Goal: Task Accomplishment & Management: Use online tool/utility

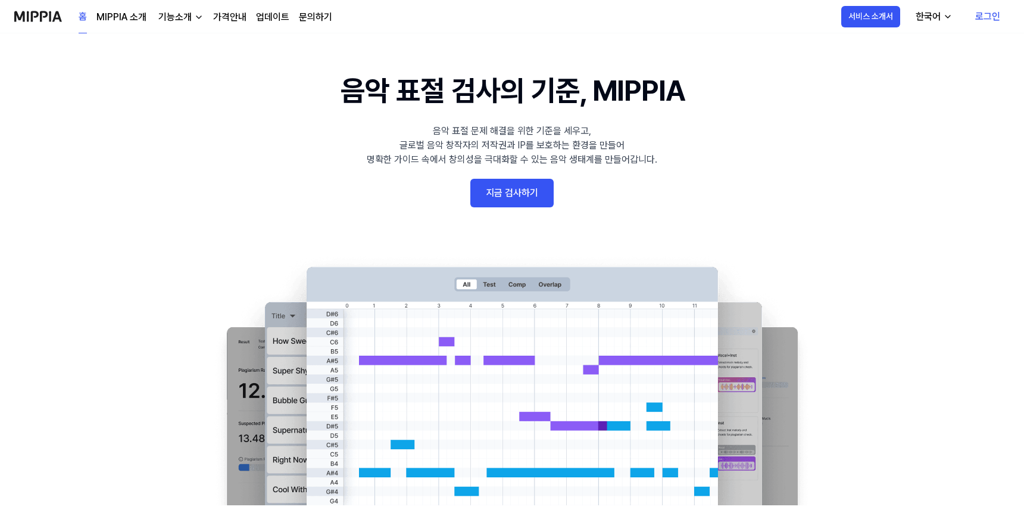
scroll to position [2, 0]
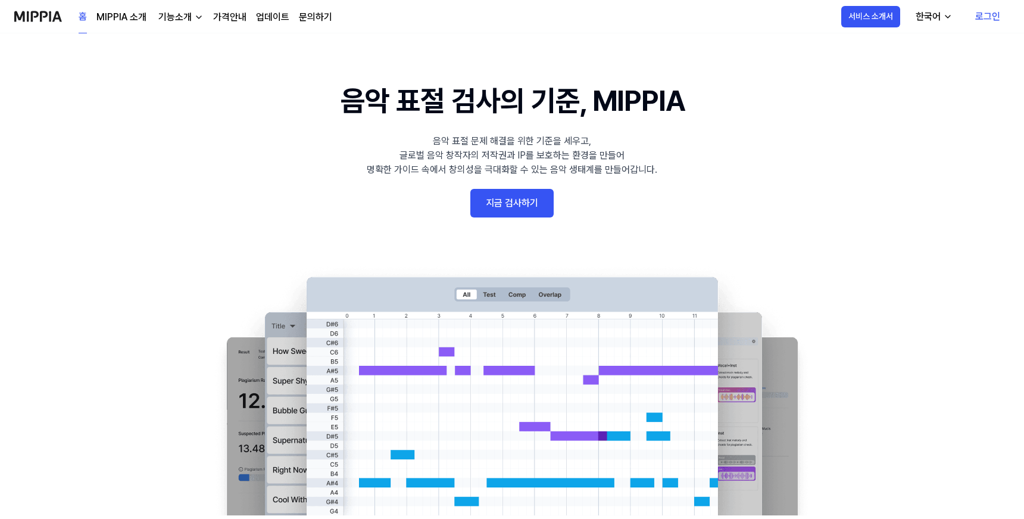
click at [530, 204] on link "지금 검사하기" at bounding box center [512, 203] width 83 height 29
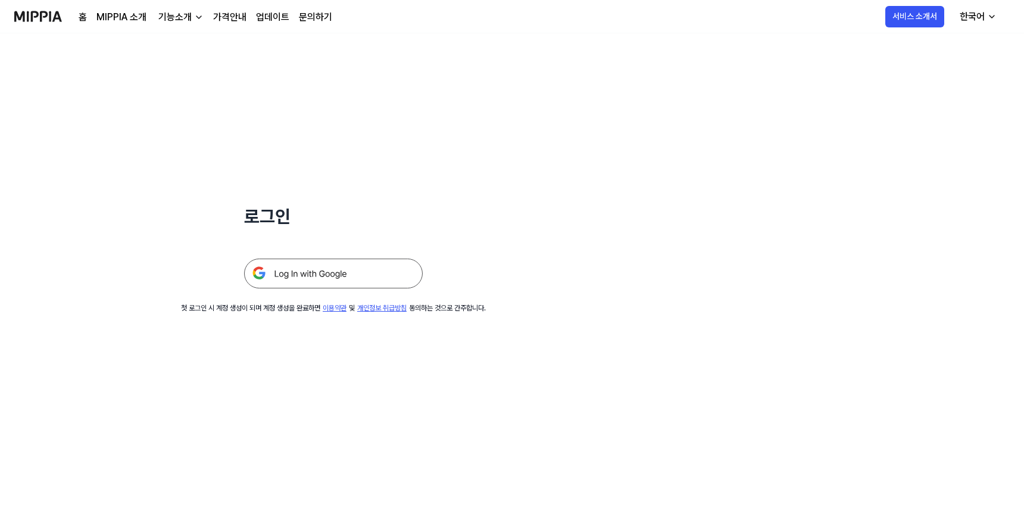
click at [317, 276] on img at bounding box center [333, 273] width 179 height 30
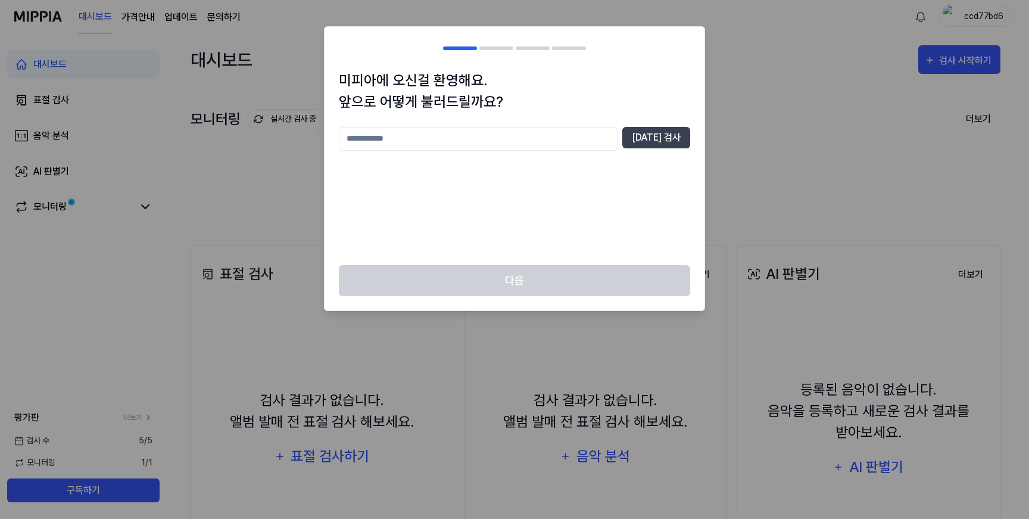
click at [385, 168] on div "[DATE] 검사" at bounding box center [514, 189] width 351 height 124
click at [391, 142] on input "text" at bounding box center [478, 139] width 279 height 24
type input "*****"
click at [658, 146] on button "[DATE] 검사" at bounding box center [656, 137] width 68 height 21
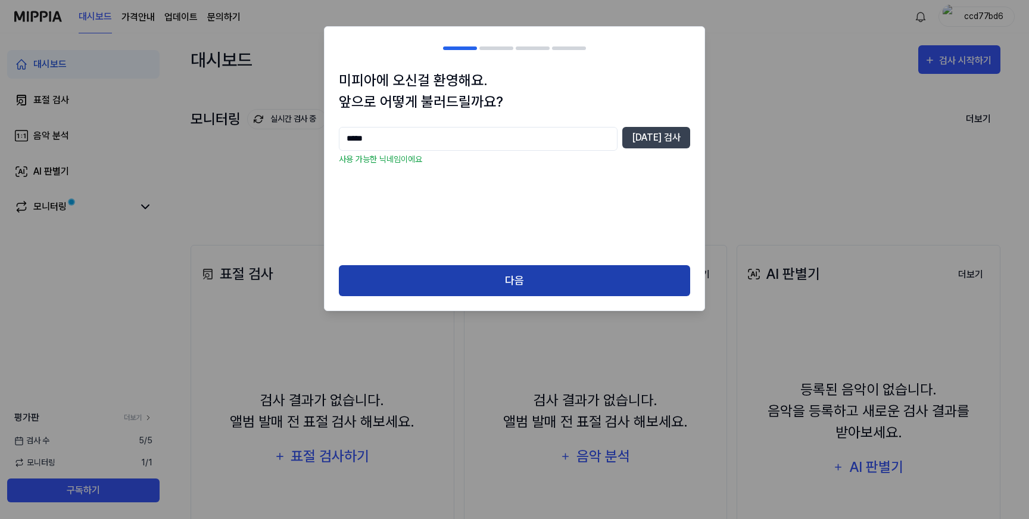
click at [475, 273] on button "다음" at bounding box center [514, 281] width 351 height 32
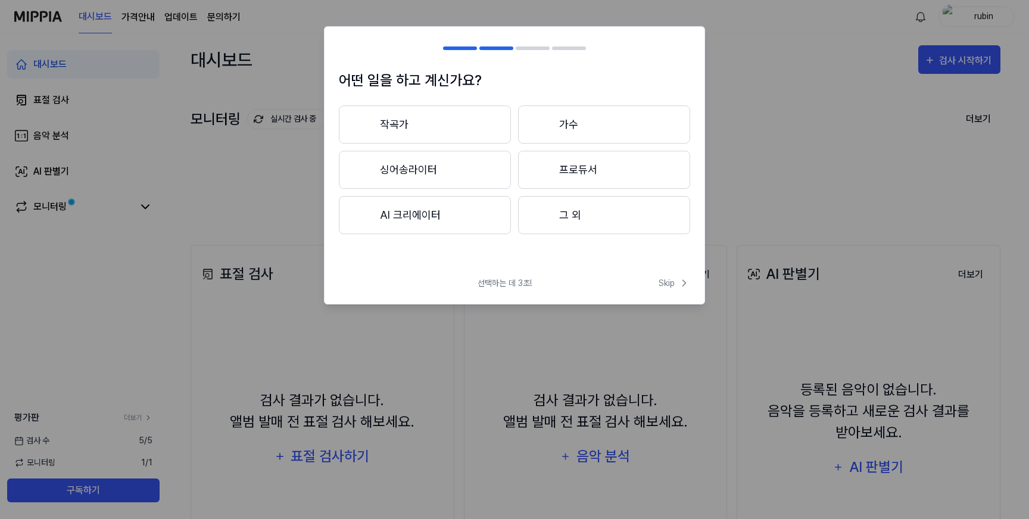
click at [448, 124] on button "작곡가" at bounding box center [425, 124] width 172 height 38
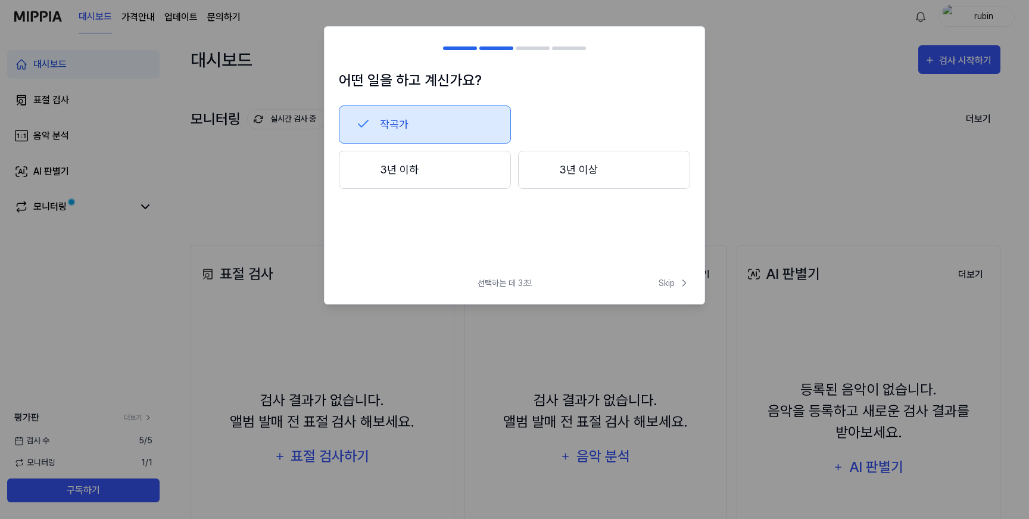
click at [408, 157] on button "3년 이하" at bounding box center [425, 170] width 172 height 38
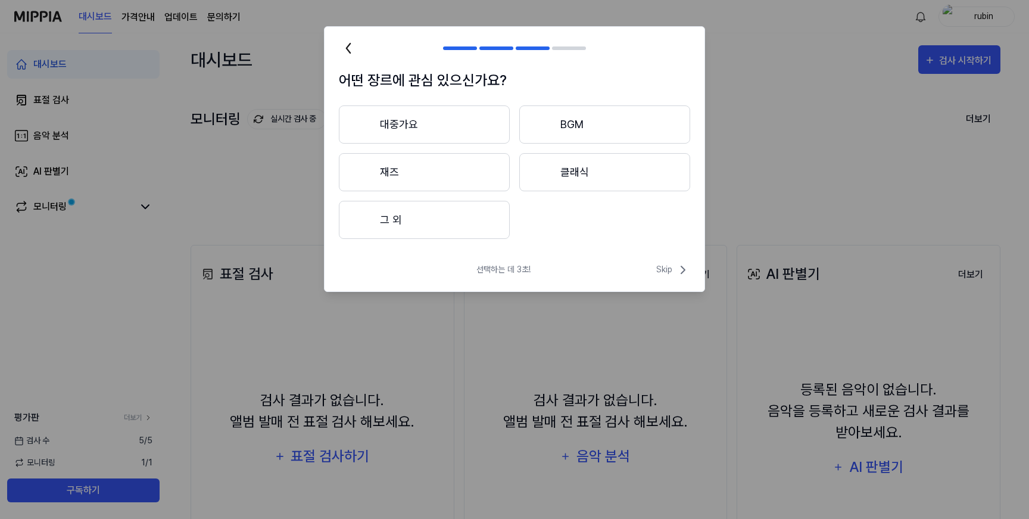
click at [464, 123] on button "대중가요" at bounding box center [424, 124] width 171 height 38
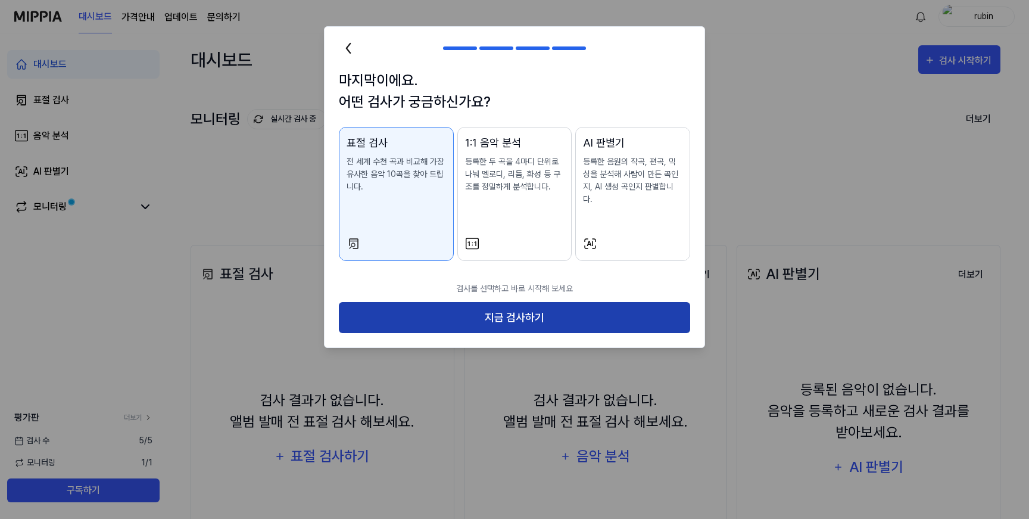
click at [524, 304] on button "지금 검사하기" at bounding box center [514, 318] width 351 height 32
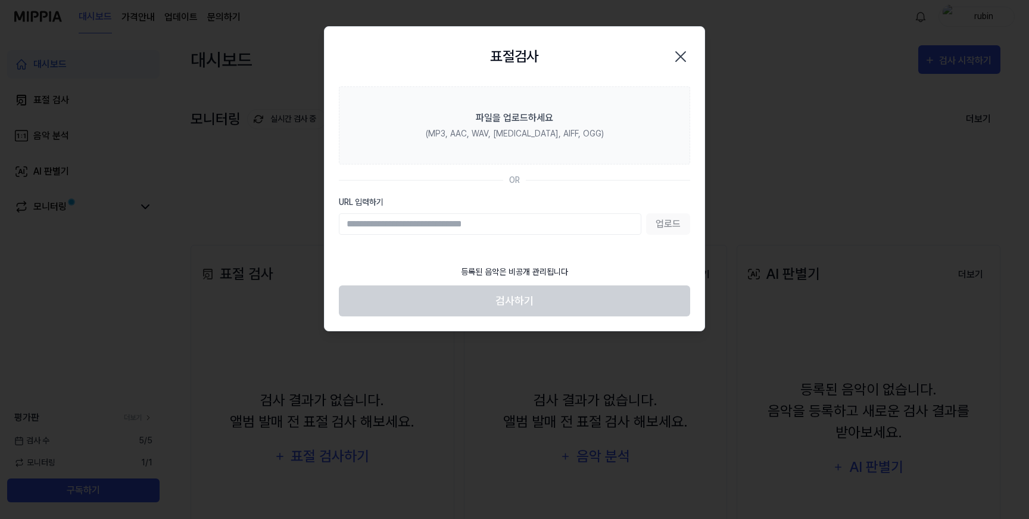
click at [380, 220] on input "URL 입력하기" at bounding box center [490, 223] width 303 height 21
paste input "**********"
type input "**********"
click at [668, 216] on button "업로드" at bounding box center [668, 223] width 44 height 21
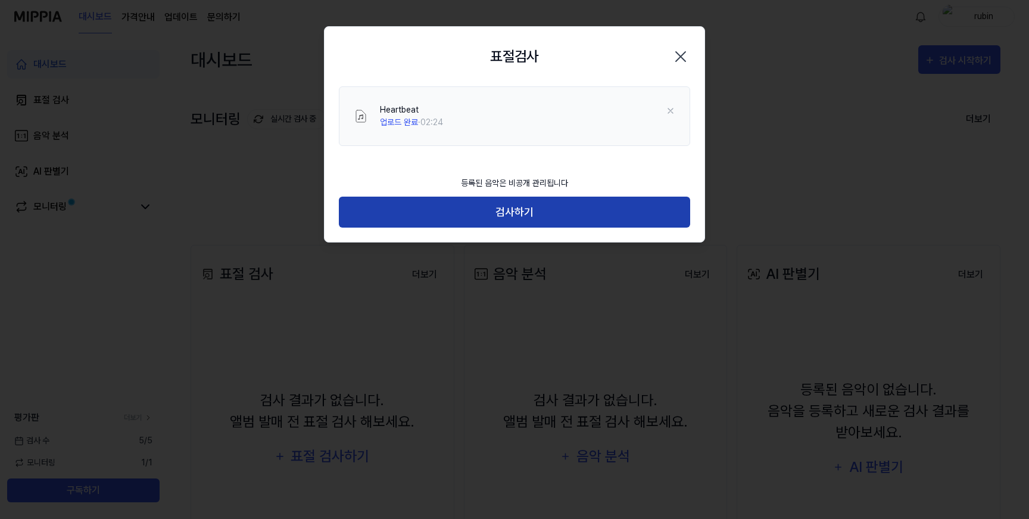
click at [510, 213] on button "검사하기" at bounding box center [514, 213] width 351 height 32
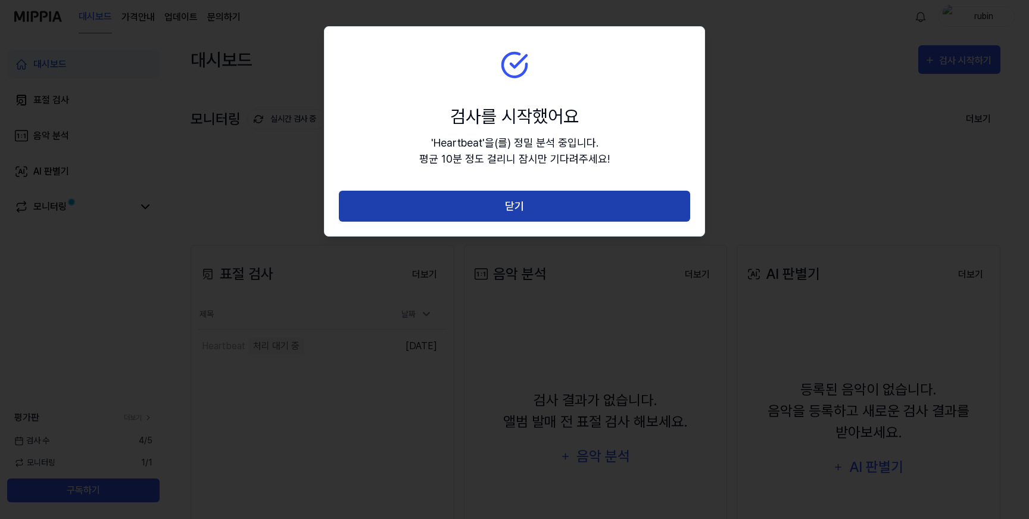
click at [519, 203] on button "닫기" at bounding box center [514, 207] width 351 height 32
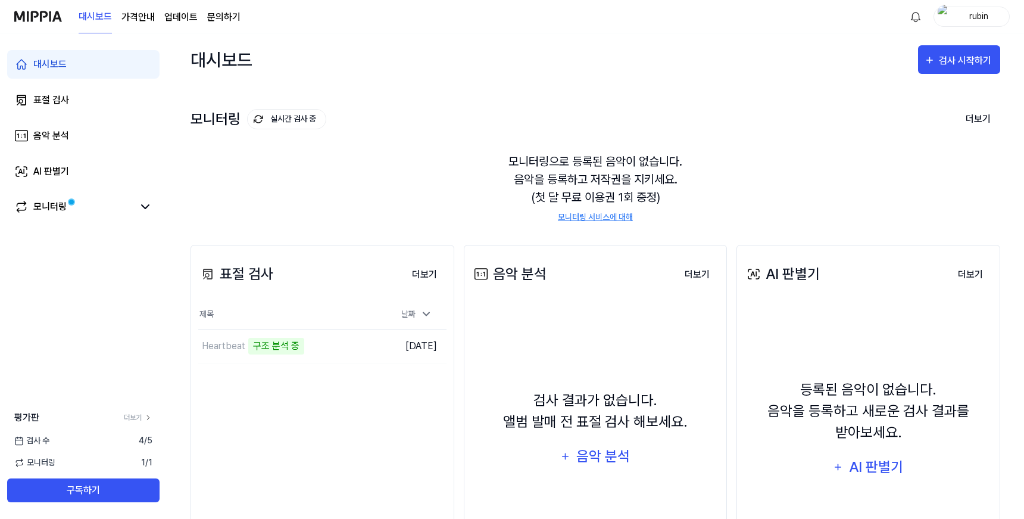
scroll to position [103, 0]
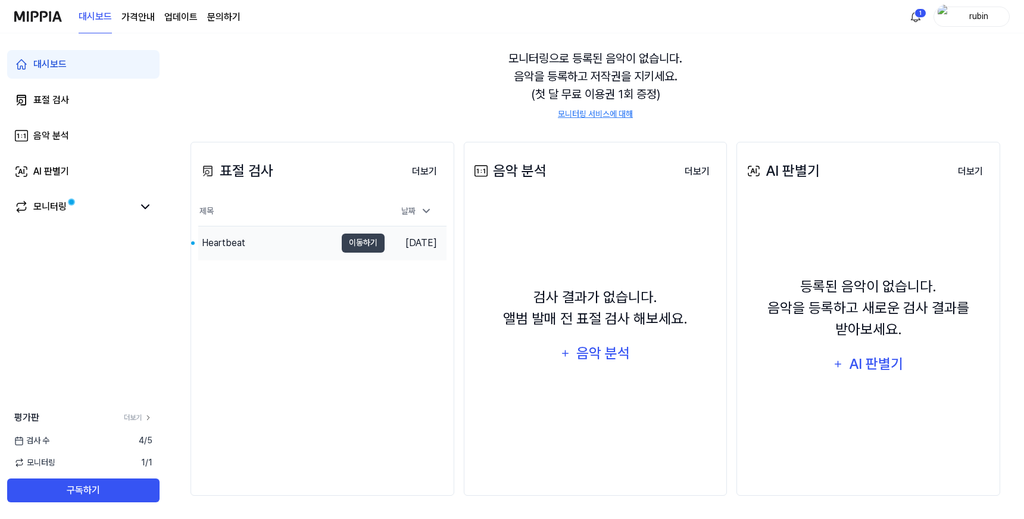
click at [325, 250] on div "Heartbeat" at bounding box center [267, 242] width 138 height 33
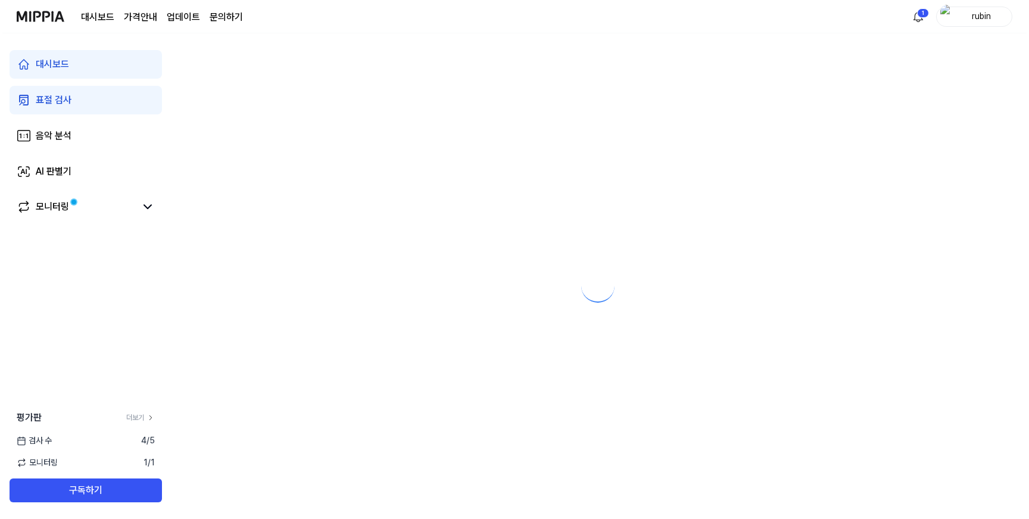
scroll to position [0, 0]
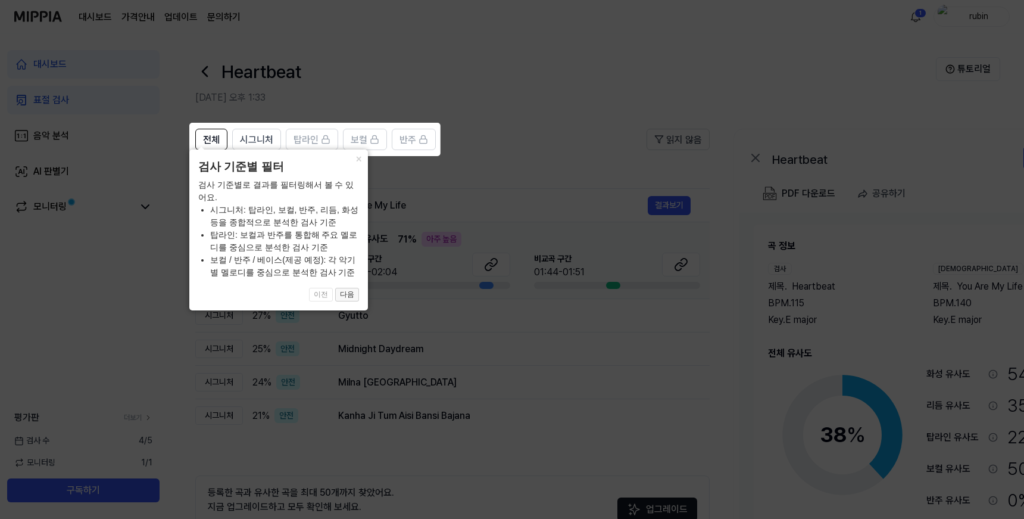
click at [345, 299] on button "다음" at bounding box center [347, 295] width 24 height 14
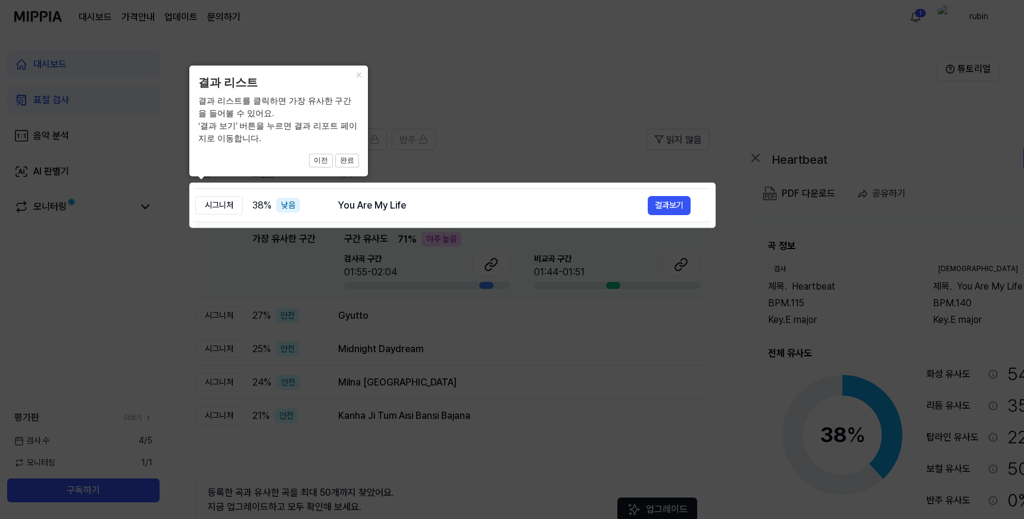
click at [312, 275] on icon at bounding box center [514, 259] width 1029 height 519
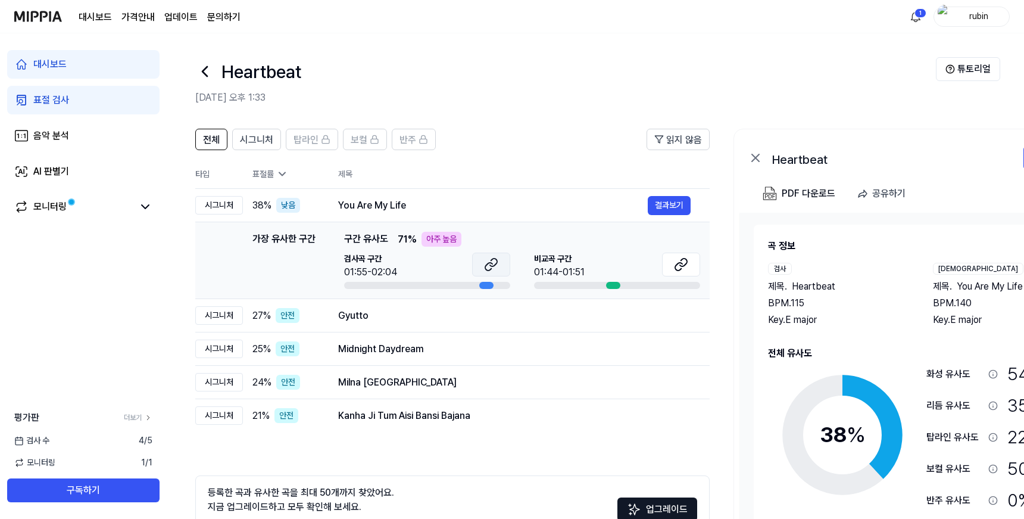
click at [500, 271] on button at bounding box center [491, 265] width 38 height 24
click at [689, 263] on button at bounding box center [681, 265] width 38 height 24
click at [333, 138] on button "탑라인" at bounding box center [312, 139] width 52 height 21
click at [329, 141] on icon at bounding box center [326, 140] width 10 height 10
click at [664, 314] on button "결과보기" at bounding box center [669, 315] width 43 height 19
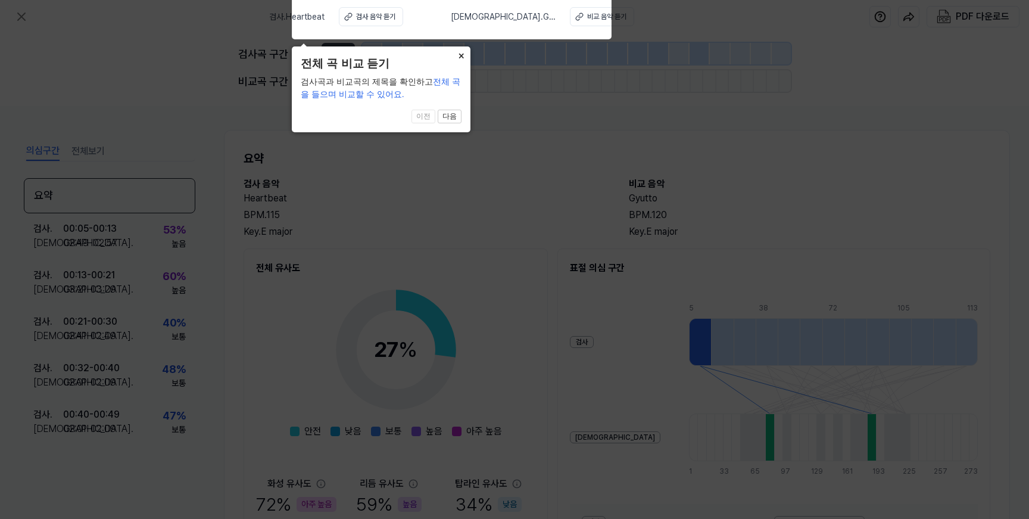
click at [457, 53] on button "×" at bounding box center [460, 54] width 19 height 17
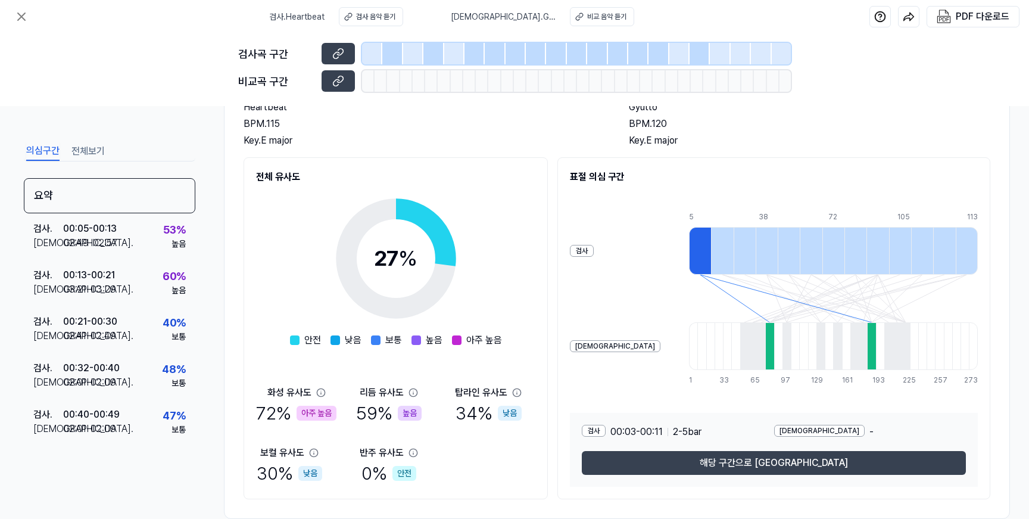
scroll to position [93, 0]
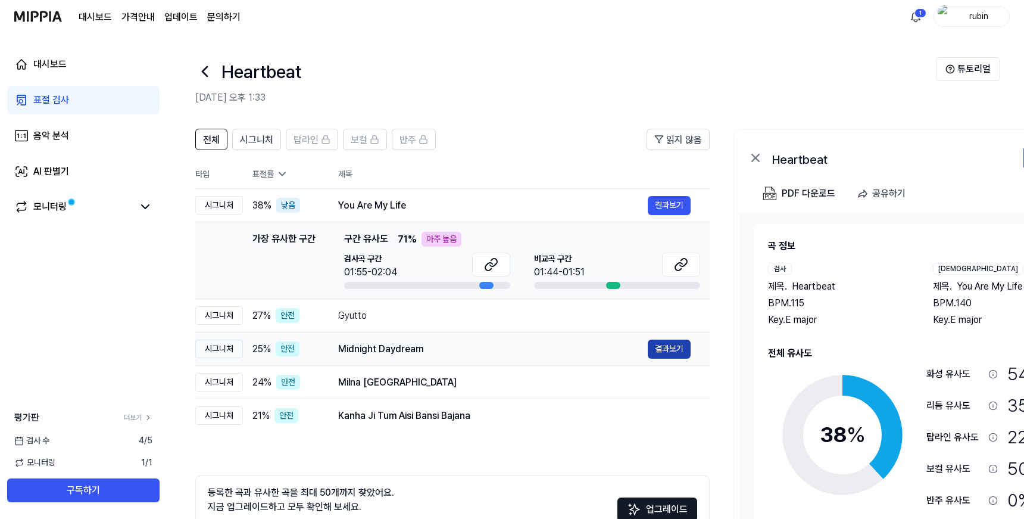
click at [664, 354] on button "결과보기" at bounding box center [669, 348] width 43 height 19
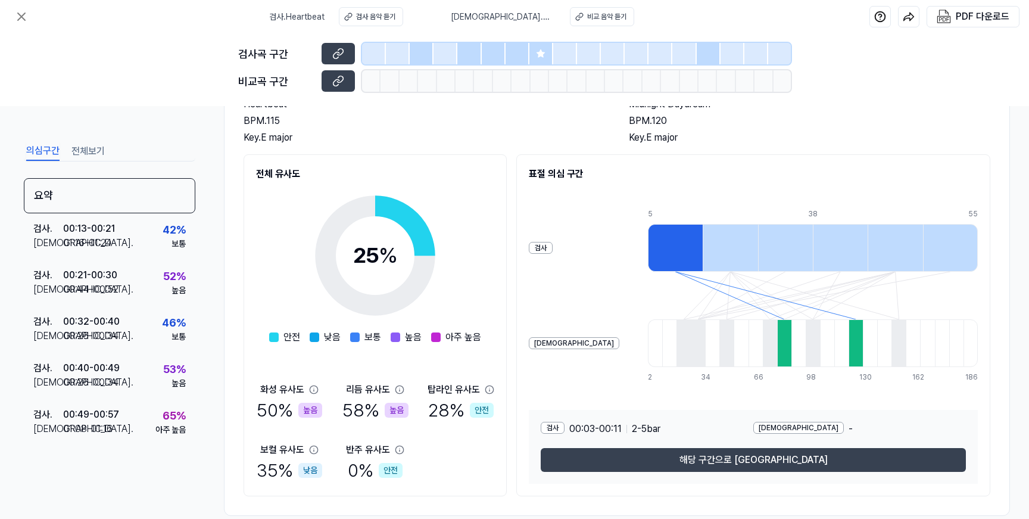
scroll to position [120, 0]
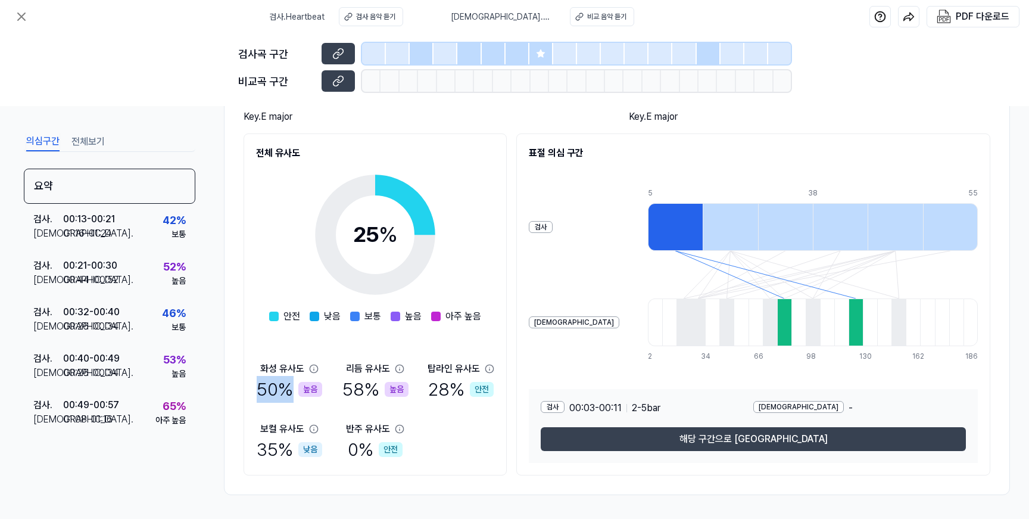
drag, startPoint x: 328, startPoint y: 384, endPoint x: 235, endPoint y: 391, distance: 93.8
click at [235, 391] on div "요약 검사 음악 Heartbeat BPM. 115 Key. E major 비교 음악 Midnight Daydream BPM. 120 Key. …" at bounding box center [617, 255] width 786 height 480
click at [351, 406] on div "화성 유사도 50 % 높음 리듬 유사도 58 % 높음 탑라인 유사도 28 % 안전 보컬 유사도 35 % 낮음 반주 유사도 0 % 안전" at bounding box center [375, 412] width 238 height 101
drag, startPoint x: 346, startPoint y: 378, endPoint x: 418, endPoint y: 367, distance: 72.3
click at [418, 367] on div "화성 유사도 50 % 높음 리듬 유사도 58 % 높음 탑라인 유사도 28 % 안전 보컬 유사도 35 % 낮음 반주 유사도 0 % 안전" at bounding box center [375, 412] width 238 height 101
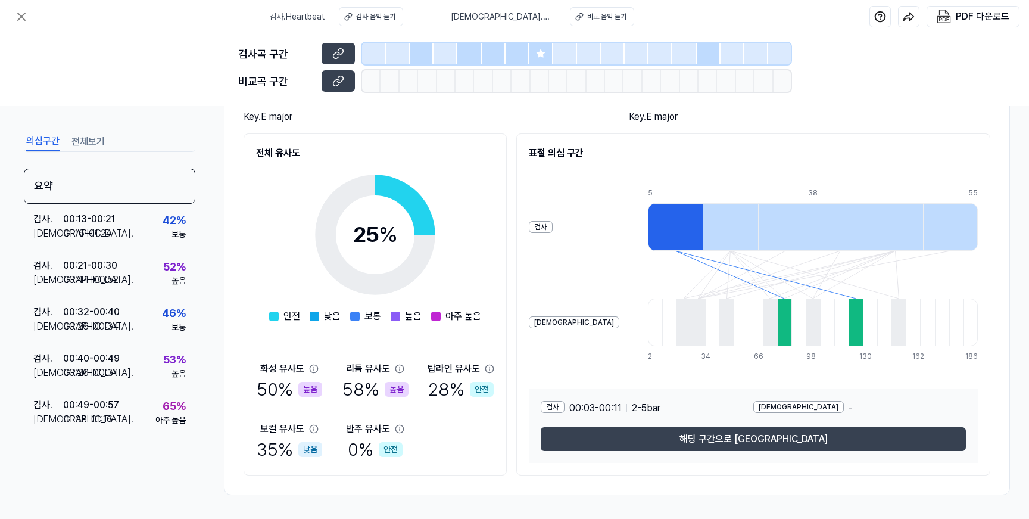
drag, startPoint x: 431, startPoint y: 376, endPoint x: 510, endPoint y: 375, distance: 79.2
click at [510, 375] on div "전체 유사도 25 % 안전 낮음 보통 높음 아주 높음 화성 유사도 50 % 높음 리듬 유사도 58 % 높음 탑라인 유사도 28 % 안전 보컬 …" at bounding box center [617, 304] width 747 height 342
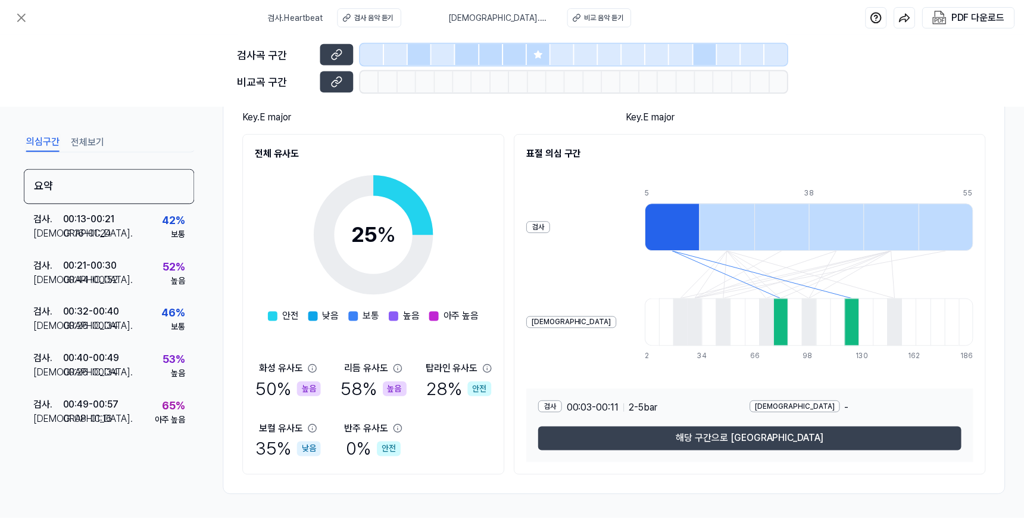
scroll to position [0, 0]
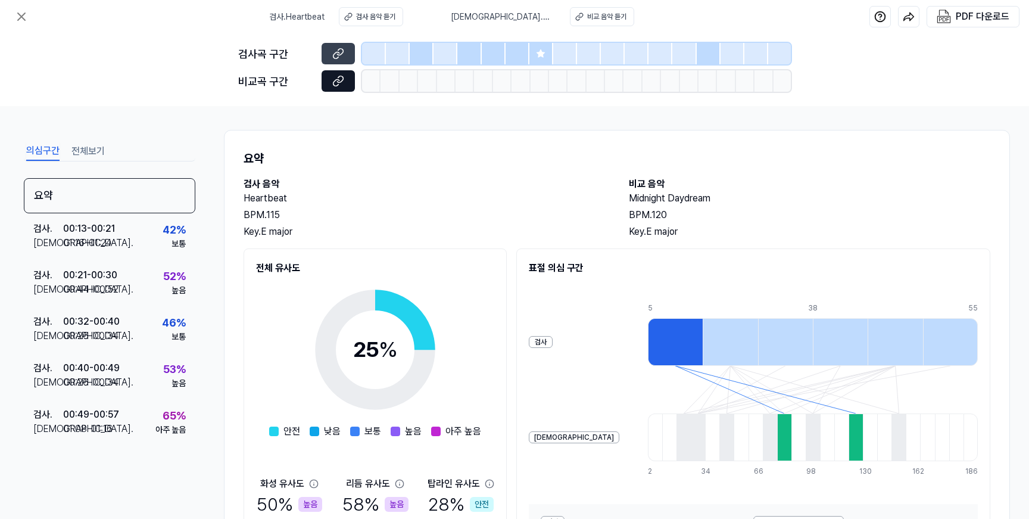
click at [340, 85] on icon at bounding box center [338, 81] width 12 height 12
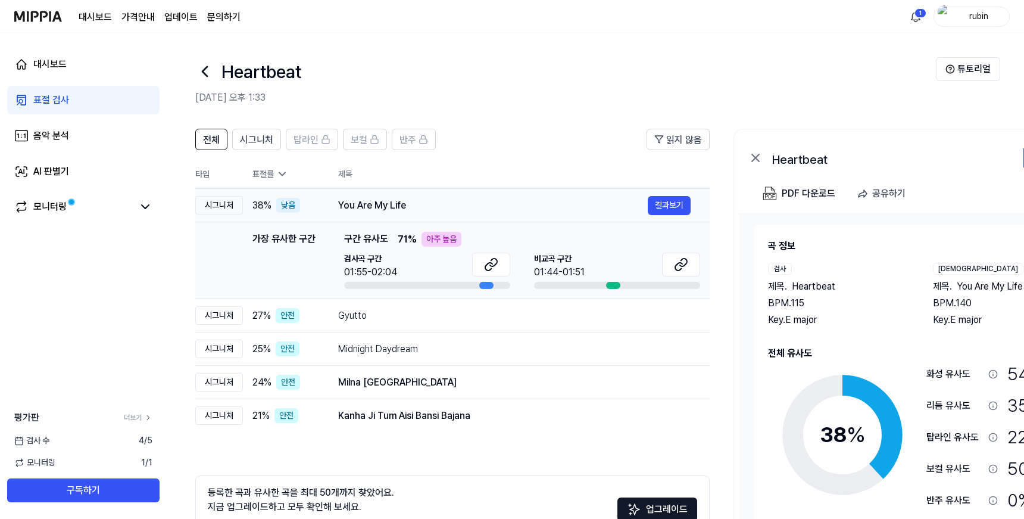
click at [421, 199] on div "You Are My Life" at bounding box center [493, 205] width 310 height 14
click at [295, 217] on td "38 % 낮음" at bounding box center [281, 205] width 76 height 33
click at [276, 210] on div "38 % 낮음" at bounding box center [286, 205] width 67 height 15
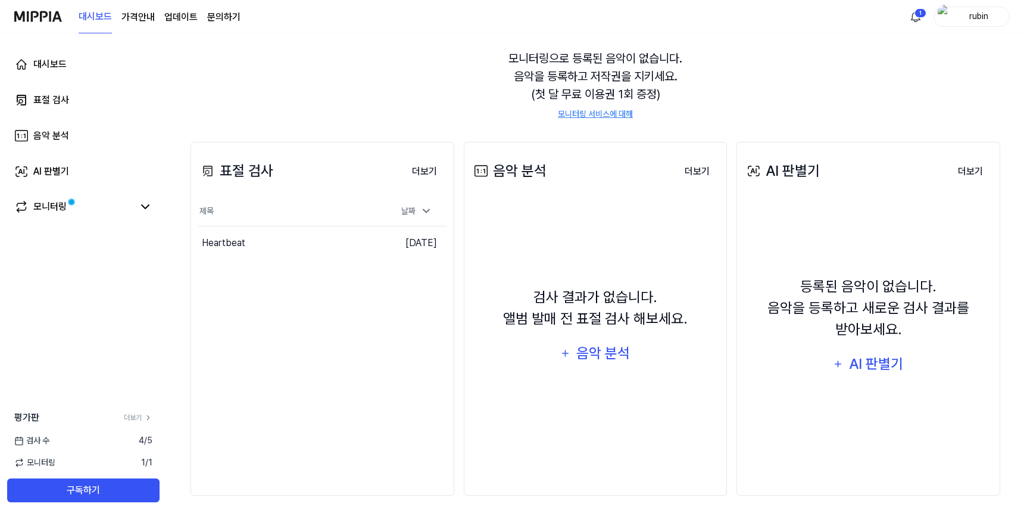
click at [356, 305] on div "표절 검사 더보기 표절 검사 제목 날짜 Heartbeat 이동하기 [DATE] 더보기" at bounding box center [323, 319] width 264 height 354
click at [423, 176] on button "더보기" at bounding box center [425, 172] width 44 height 24
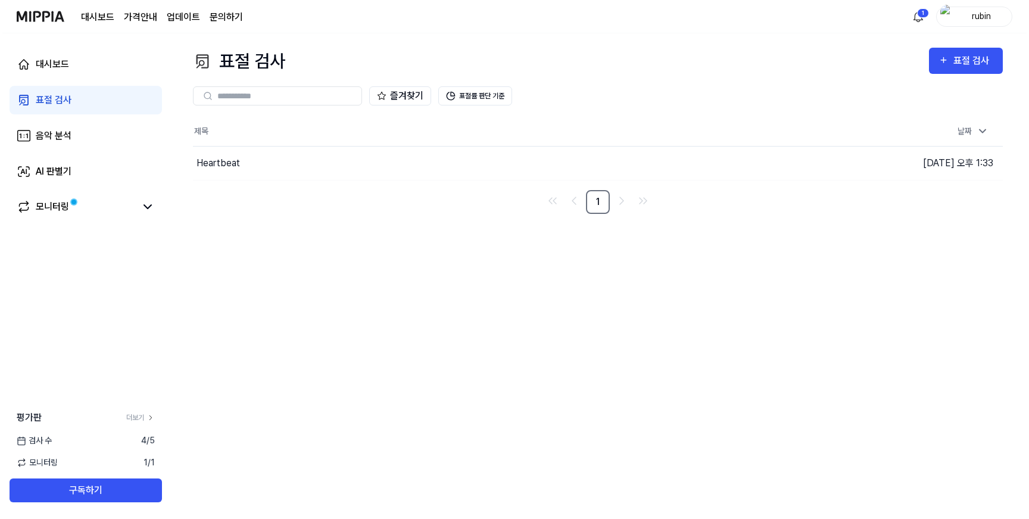
scroll to position [0, 0]
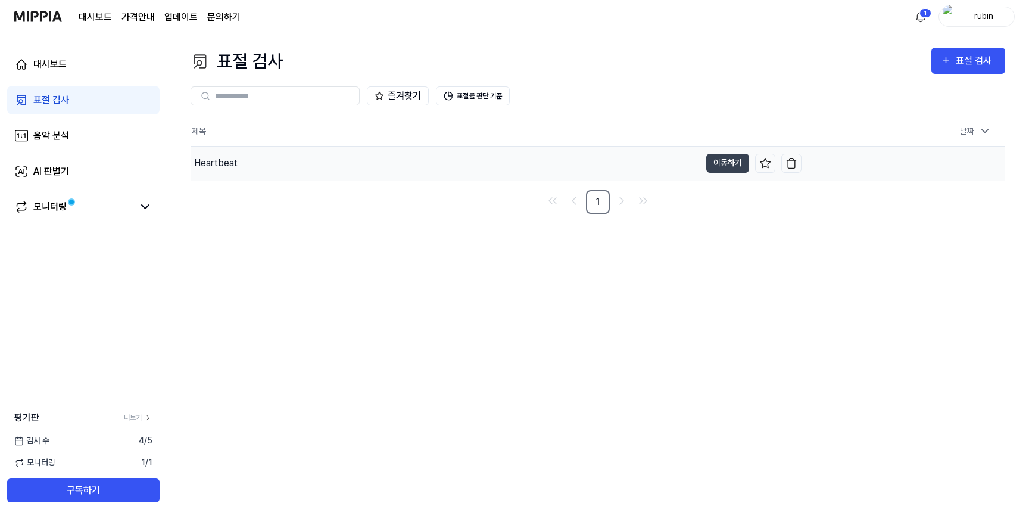
click at [248, 164] on div "Heartbeat" at bounding box center [446, 163] width 510 height 33
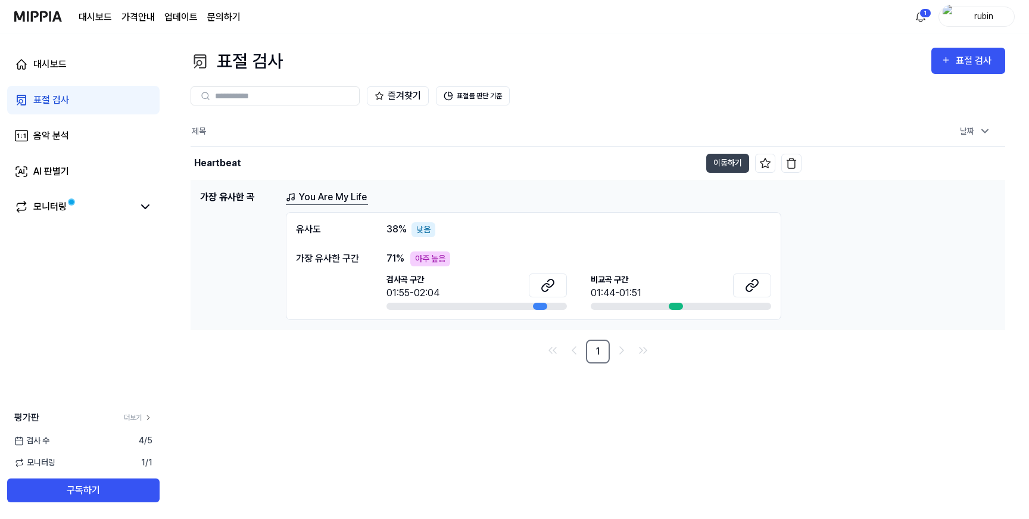
click at [764, 272] on div "71 % 아주 높음 검사곡 구간 01:55-02:04 [GEOGRAPHIC_DATA] 구간 01:44-01:51" at bounding box center [579, 280] width 385 height 58
click at [770, 290] on button at bounding box center [752, 285] width 38 height 24
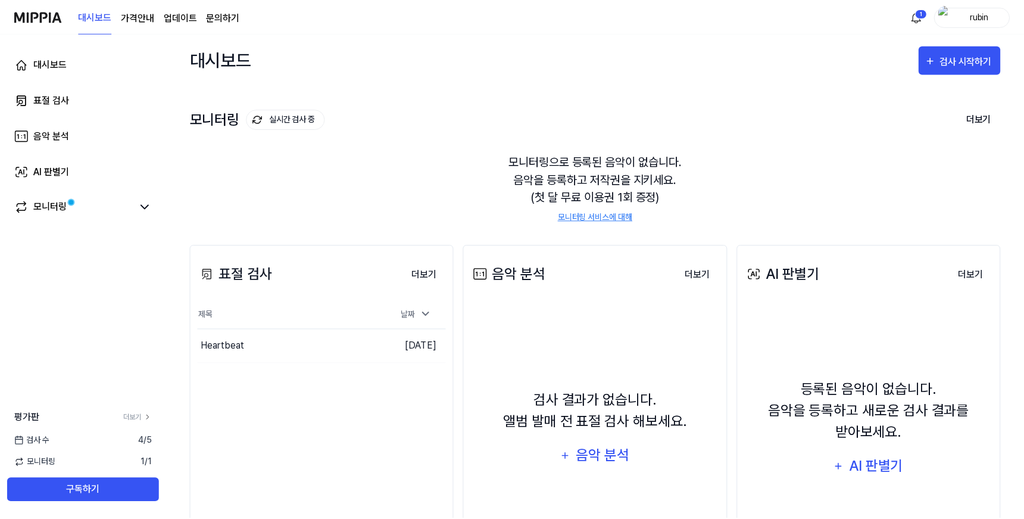
scroll to position [103, 0]
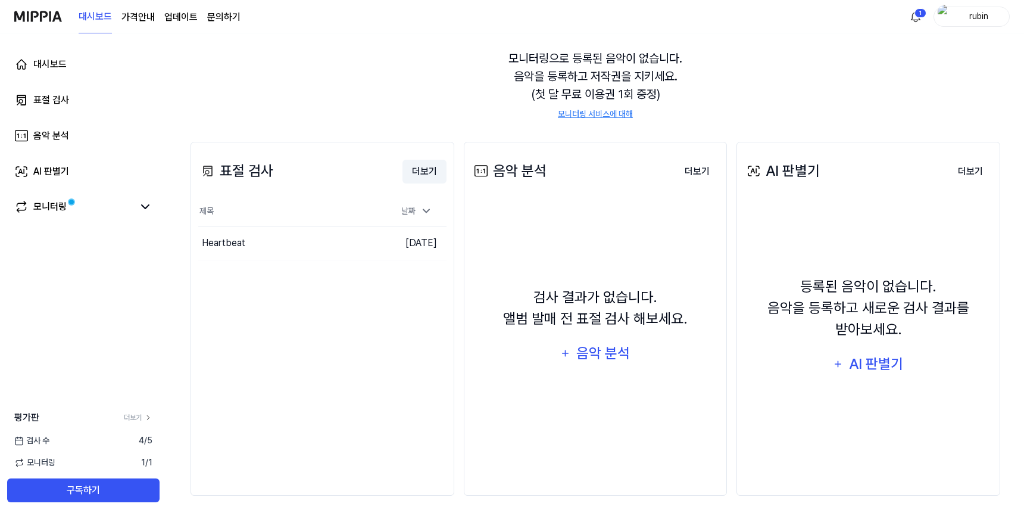
click at [422, 175] on button "더보기" at bounding box center [425, 172] width 44 height 24
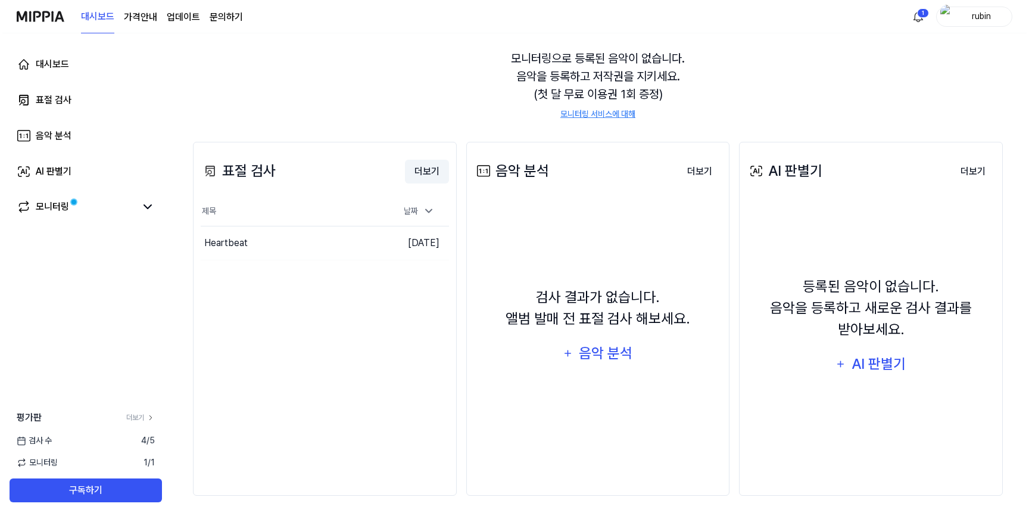
scroll to position [0, 0]
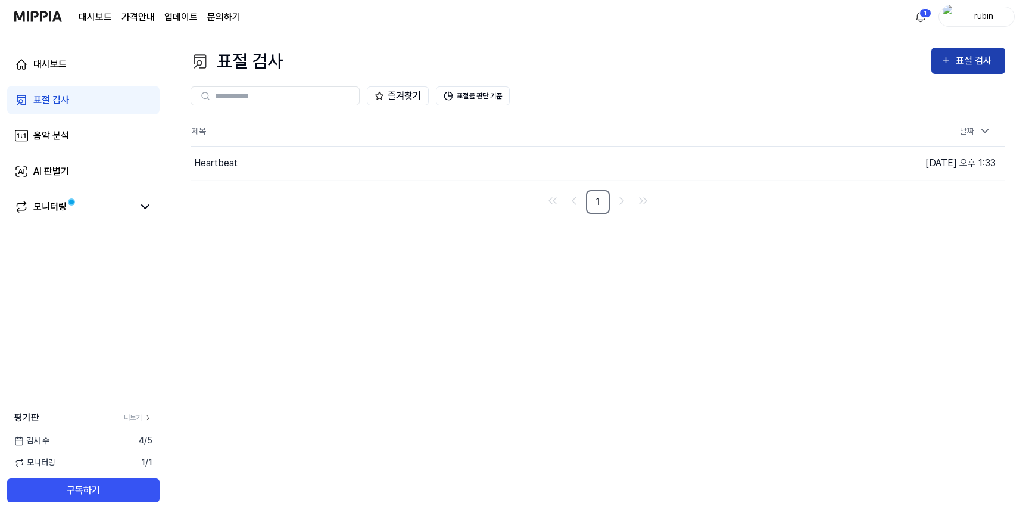
click at [961, 61] on div "표절 검사" at bounding box center [976, 60] width 40 height 15
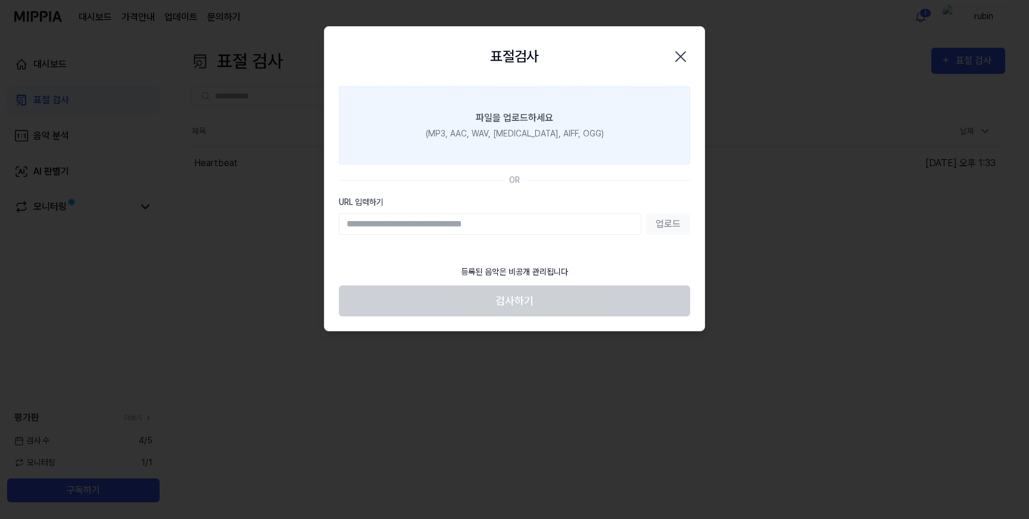
click at [559, 124] on label "파일을 업로드하세요 (MP3, AAC, WAV, [MEDICAL_DATA], AIFF, OGG)" at bounding box center [514, 125] width 351 height 78
click at [0, 0] on input "파일을 업로드하세요 (MP3, AAC, WAV, [MEDICAL_DATA], AIFF, OGG)" at bounding box center [0, 0] width 0 height 0
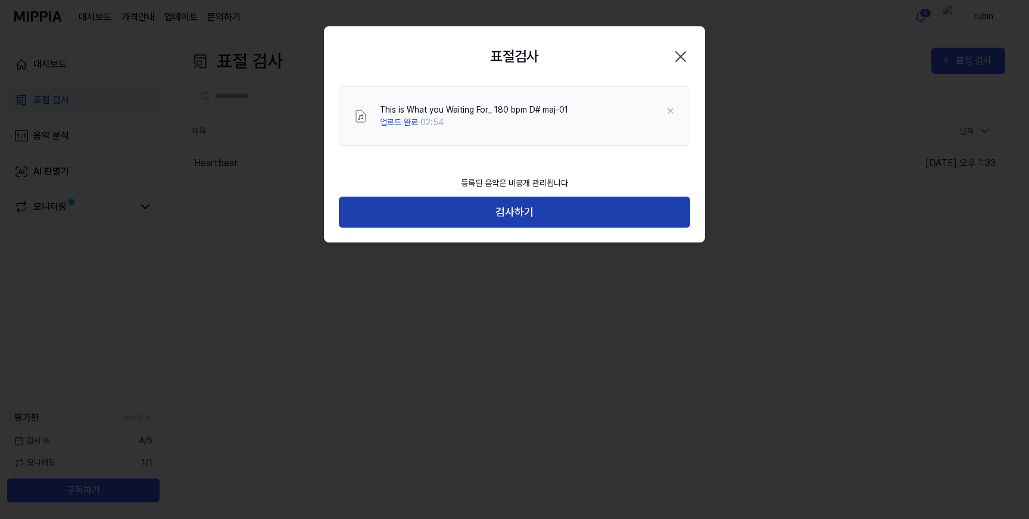
click at [516, 201] on button "검사하기" at bounding box center [514, 213] width 351 height 32
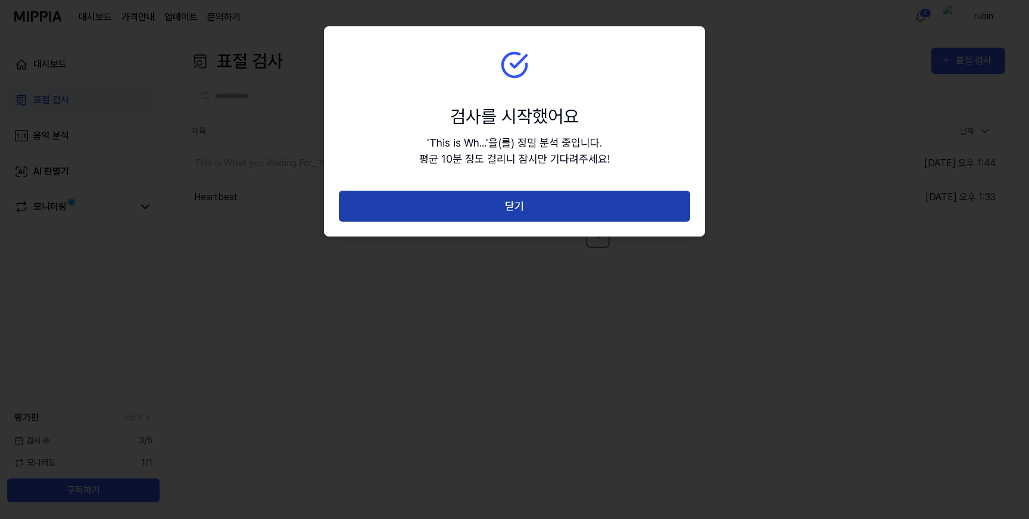
drag, startPoint x: 516, startPoint y: 201, endPoint x: 516, endPoint y: 217, distance: 16.1
click at [516, 217] on button "닫기" at bounding box center [514, 207] width 351 height 32
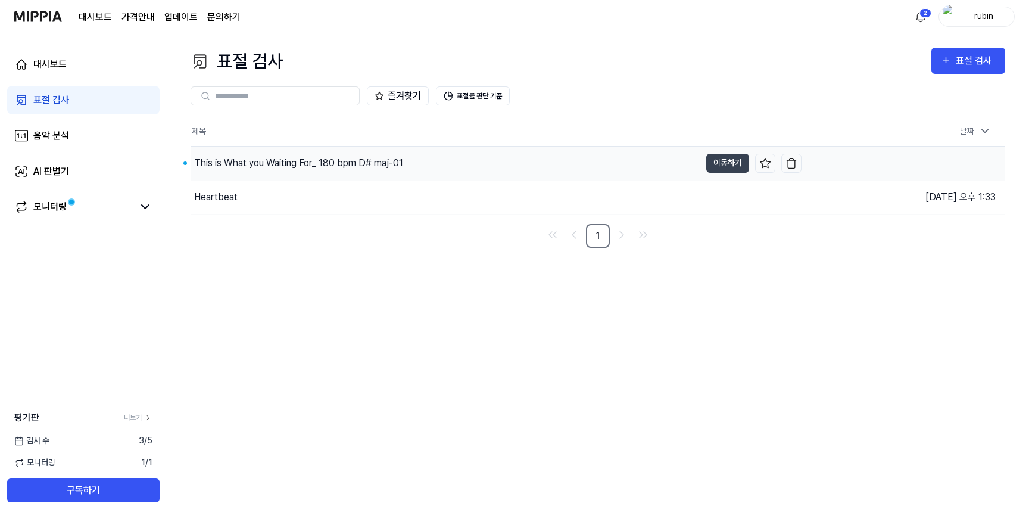
click at [430, 170] on div "This is What you Waiting For_ 180 bpm D# maj-01" at bounding box center [446, 163] width 510 height 33
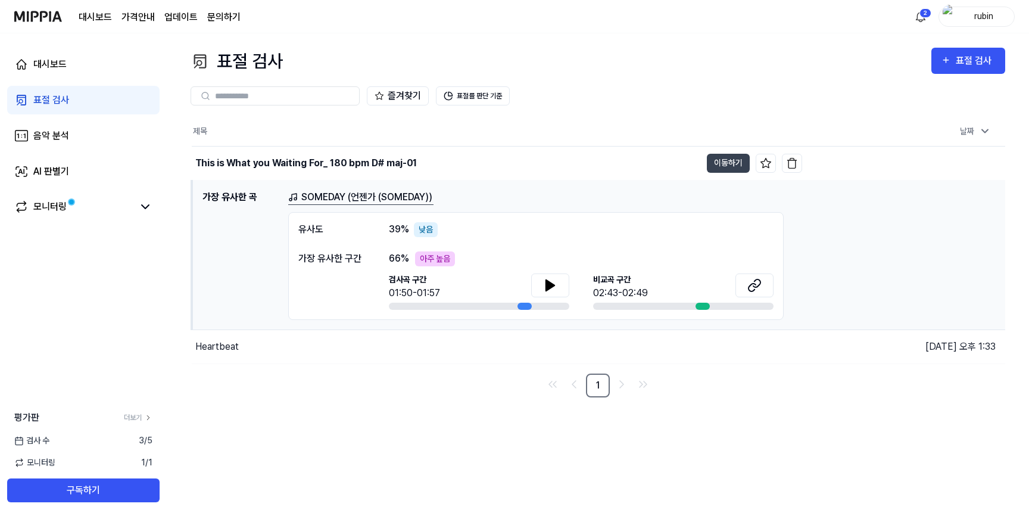
click at [321, 203] on link "SOMEDAY (언젠가 (SOMEDAY))" at bounding box center [360, 197] width 145 height 15
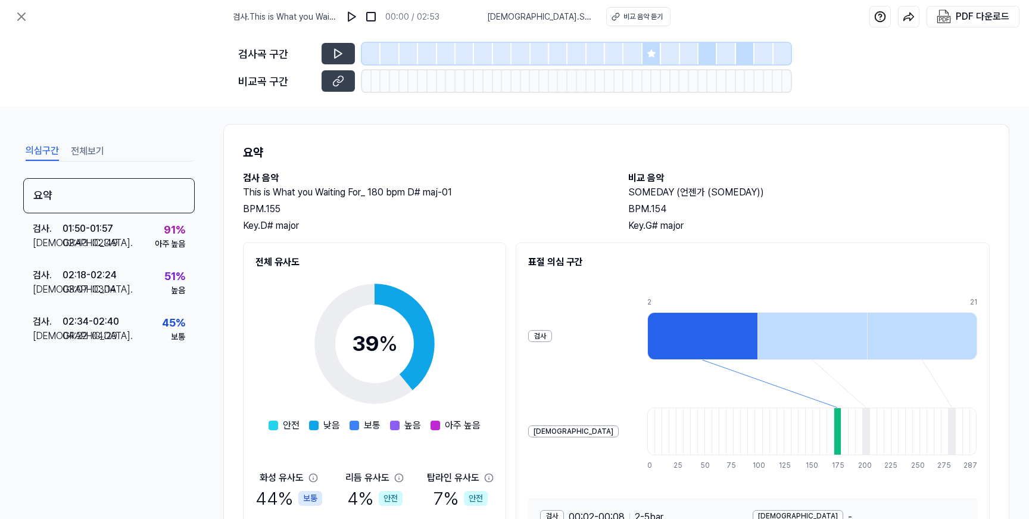
scroll to position [0, 1]
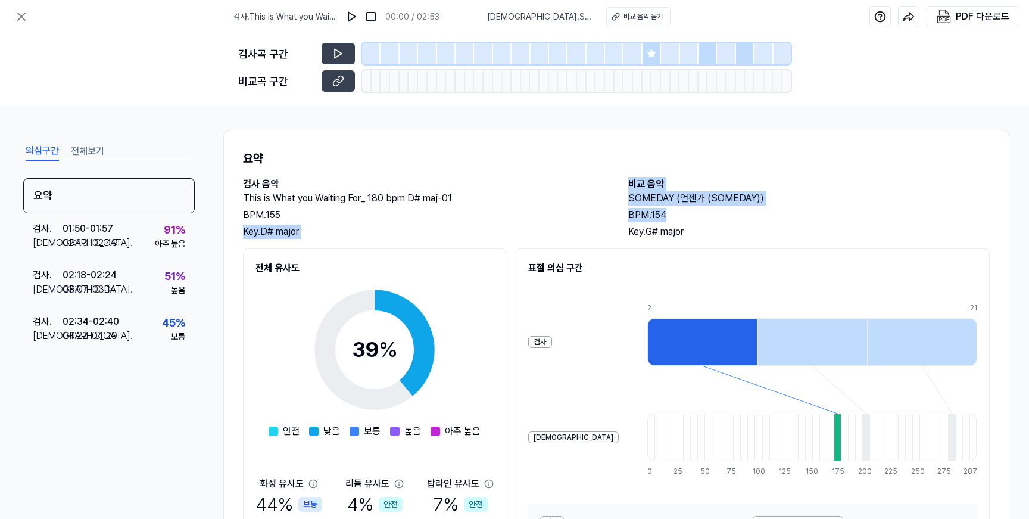
drag, startPoint x: 725, startPoint y: 210, endPoint x: 574, endPoint y: 210, distance: 151.3
click at [574, 210] on div "검사 음악 This is What you Waiting For_ 180 bpm D# maj-01 BPM. 155 Key. D# major 비교…" at bounding box center [616, 208] width 747 height 62
click at [574, 210] on div "BPM. 155" at bounding box center [424, 215] width 362 height 14
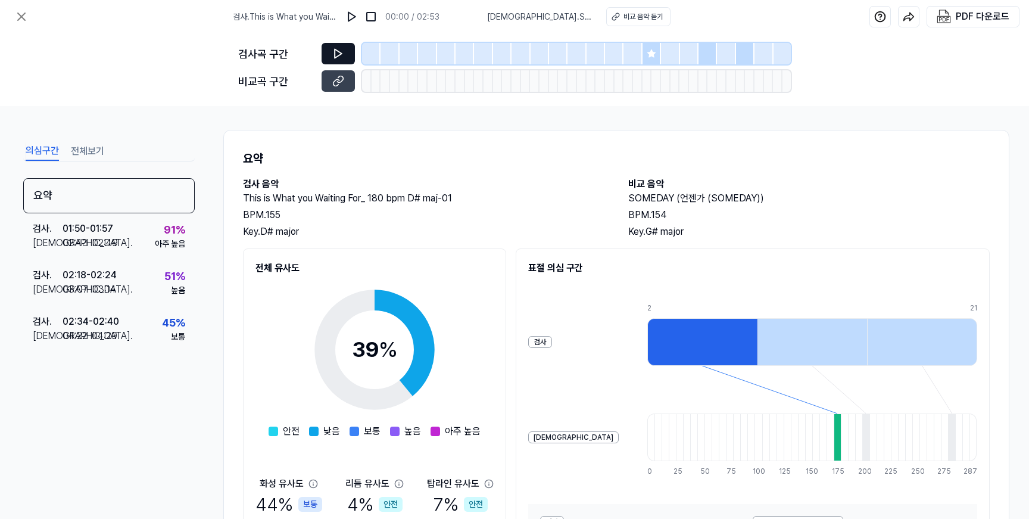
click at [344, 57] on button at bounding box center [338, 53] width 33 height 21
click at [322, 43] on button at bounding box center [338, 53] width 33 height 21
click at [344, 57] on button at bounding box center [338, 53] width 33 height 21
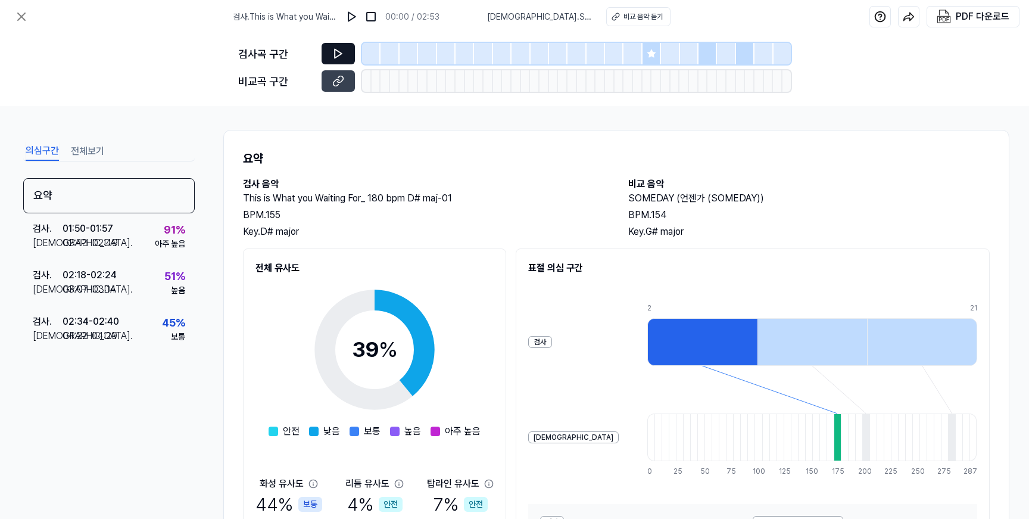
click at [328, 57] on button at bounding box center [338, 53] width 33 height 21
click at [352, 18] on img at bounding box center [352, 17] width 12 height 12
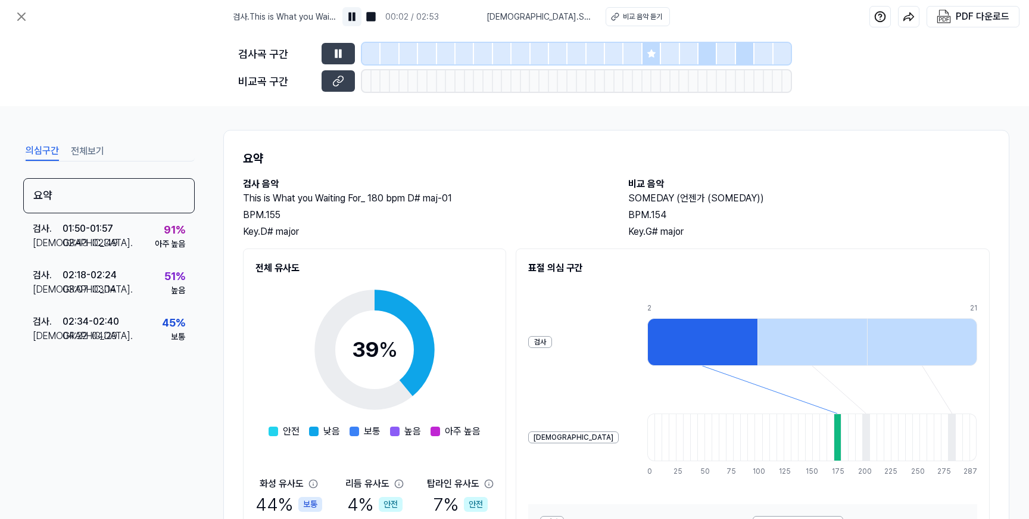
click at [350, 17] on img at bounding box center [352, 17] width 12 height 12
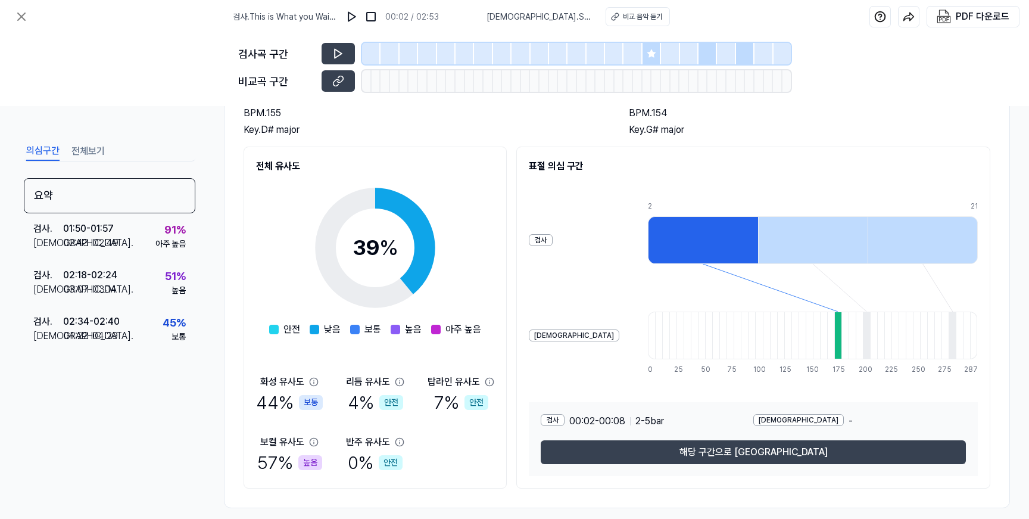
scroll to position [120, 0]
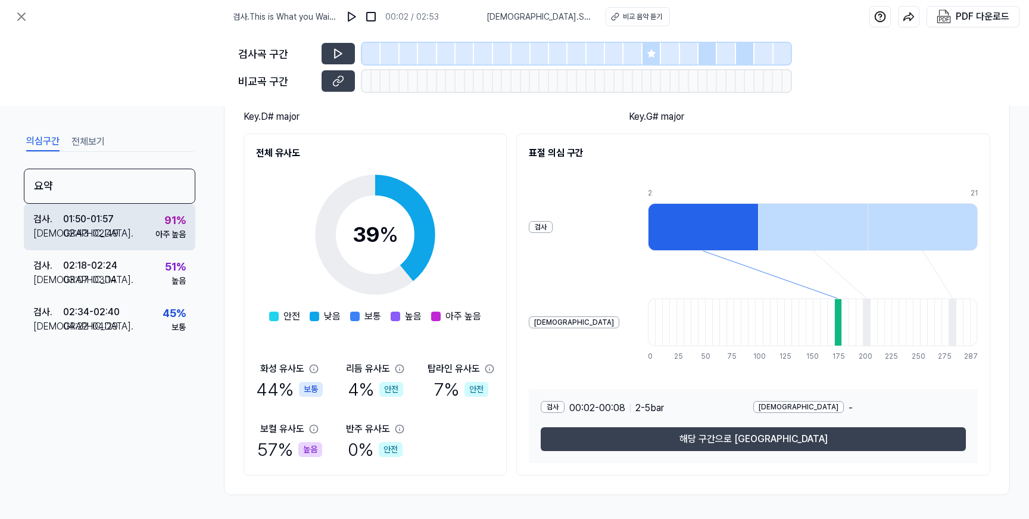
click at [113, 207] on div "검사 . 01:50 - 01:57 비교 . 02:43 - 02:49 91 % 아주 높음" at bounding box center [110, 227] width 172 height 46
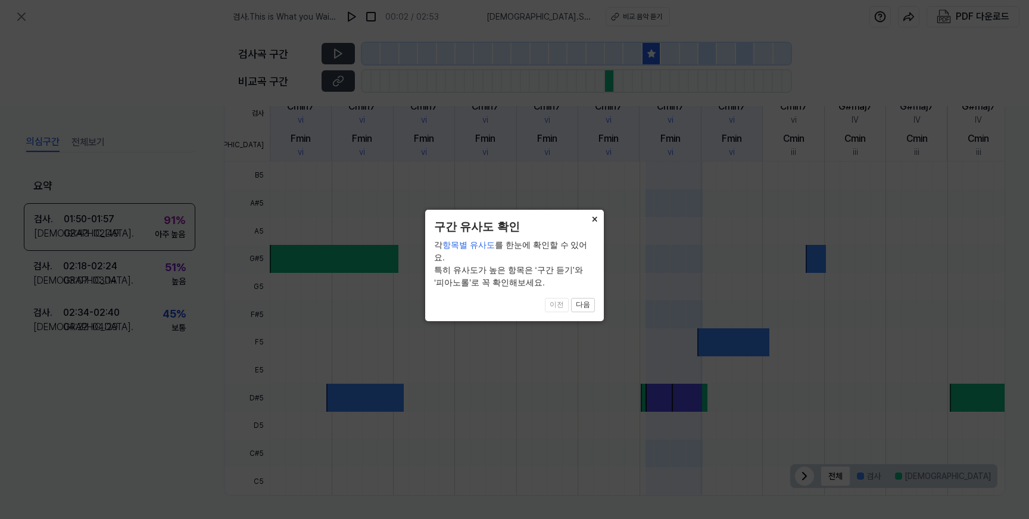
click at [599, 216] on button "×" at bounding box center [594, 218] width 19 height 17
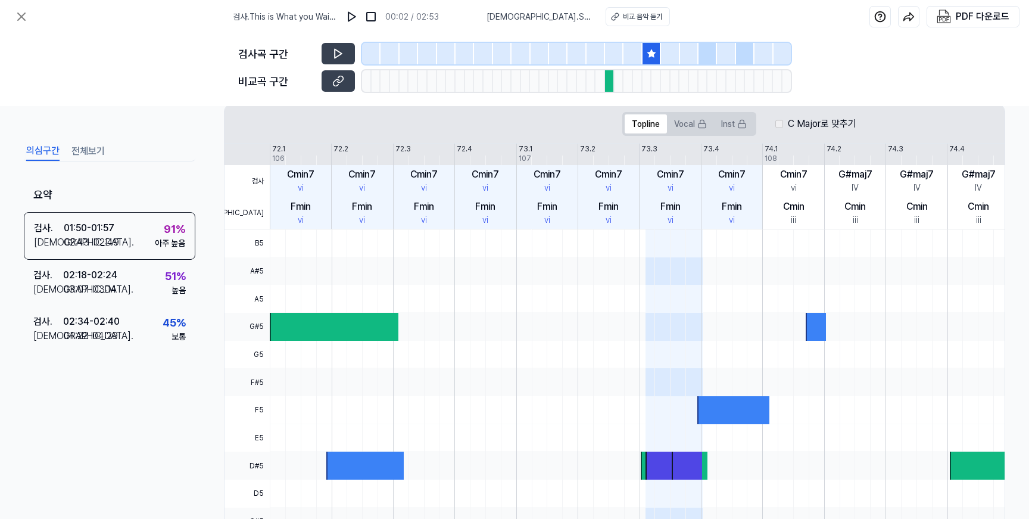
scroll to position [0, 0]
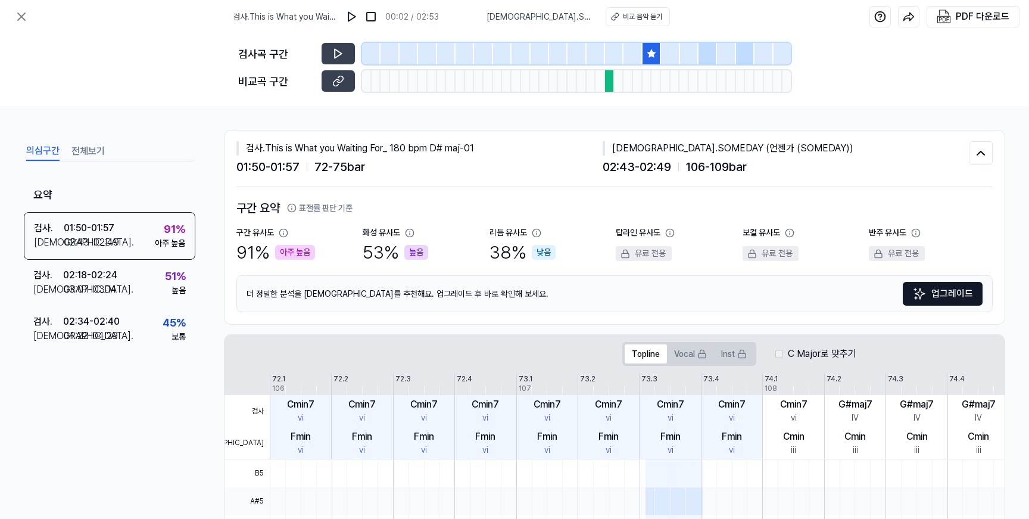
click at [255, 236] on div "구간 유사도" at bounding box center [255, 232] width 38 height 13
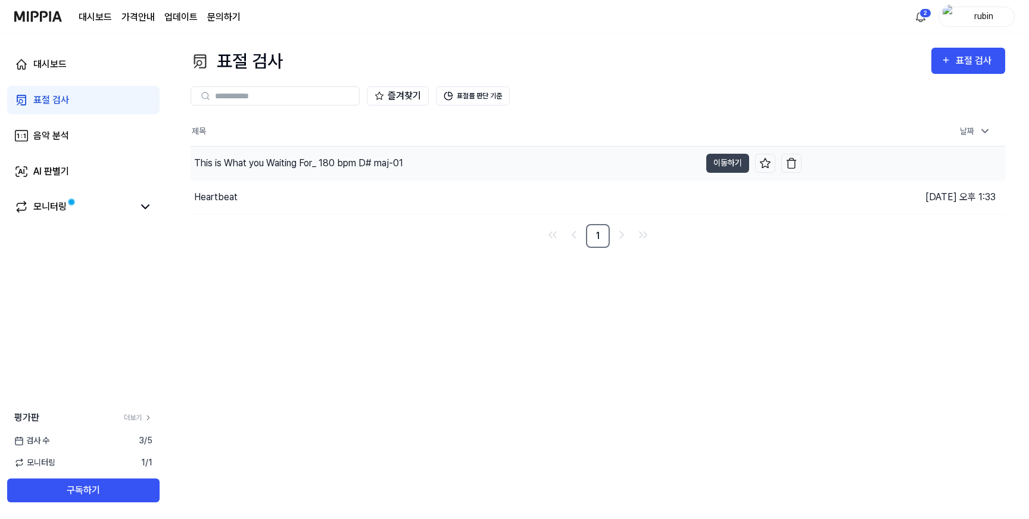
click at [366, 162] on div "This is What you Waiting For_ 180 bpm D# maj-01" at bounding box center [298, 163] width 209 height 14
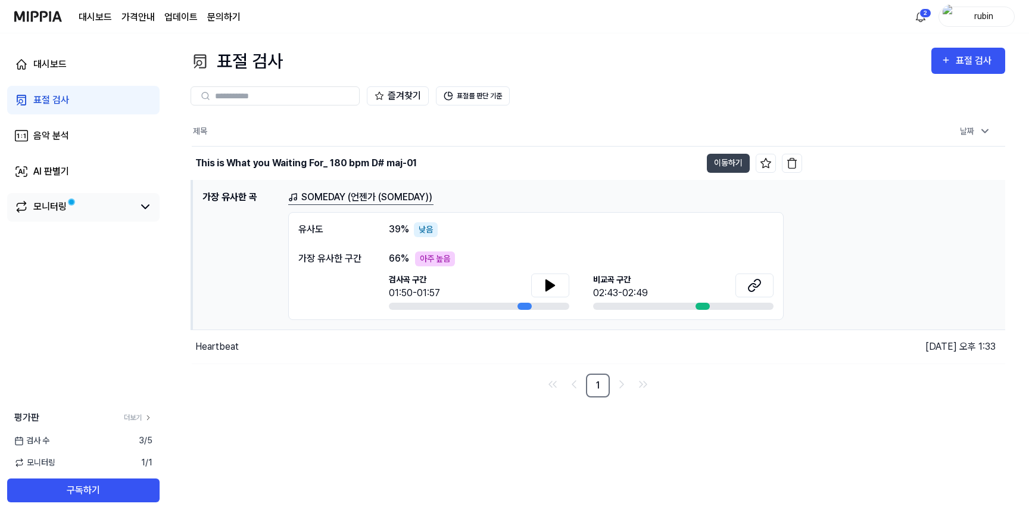
click at [99, 204] on link "모니터링" at bounding box center [73, 207] width 119 height 14
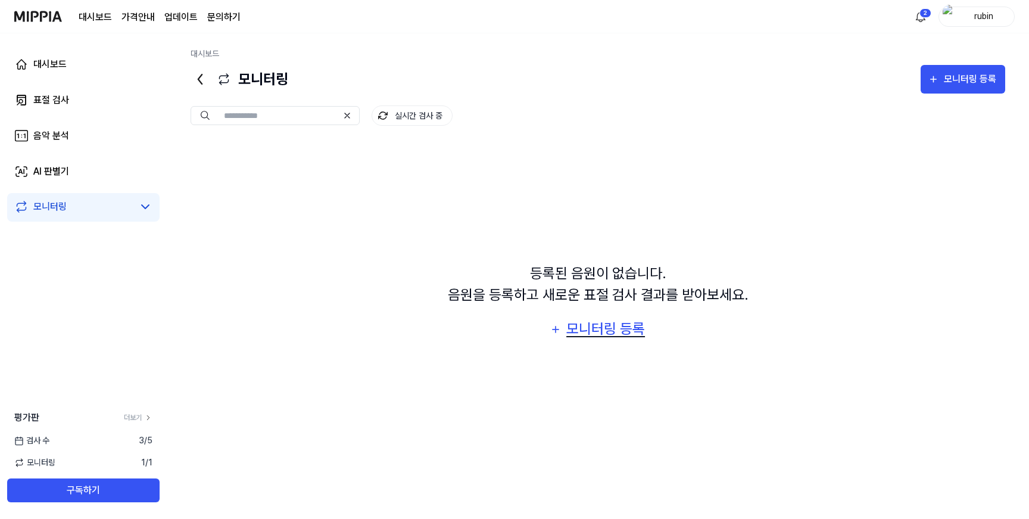
click at [571, 329] on div "모니터링 등록" at bounding box center [605, 328] width 81 height 23
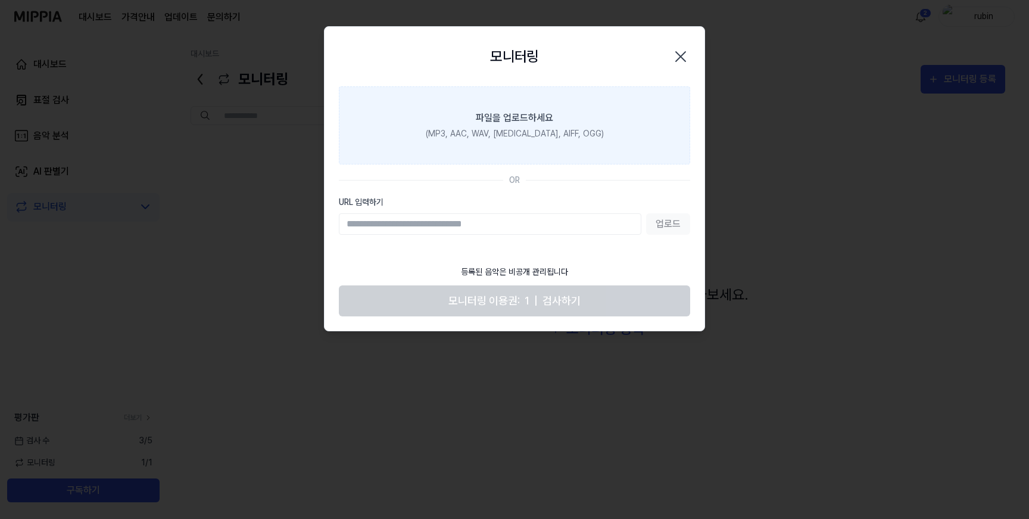
click at [519, 99] on label "파일을 업로드하세요 (MP3, AAC, WAV, [MEDICAL_DATA], AIFF, OGG)" at bounding box center [514, 125] width 351 height 78
click at [0, 0] on input "파일을 업로드하세요 (MP3, AAC, WAV, [MEDICAL_DATA], AIFF, OGG)" at bounding box center [0, 0] width 0 height 0
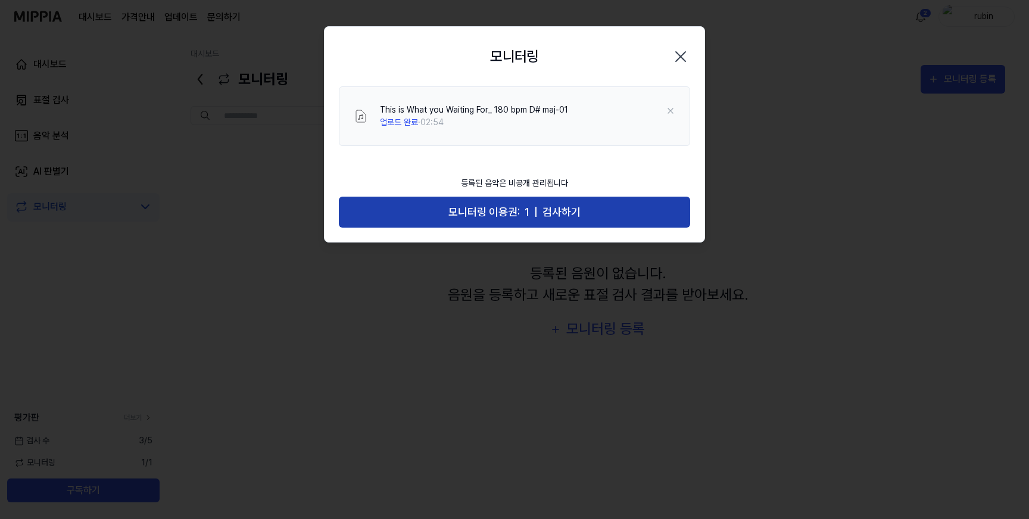
click at [540, 208] on button "모니터링 이용권: 1 | 검사하기" at bounding box center [514, 213] width 351 height 32
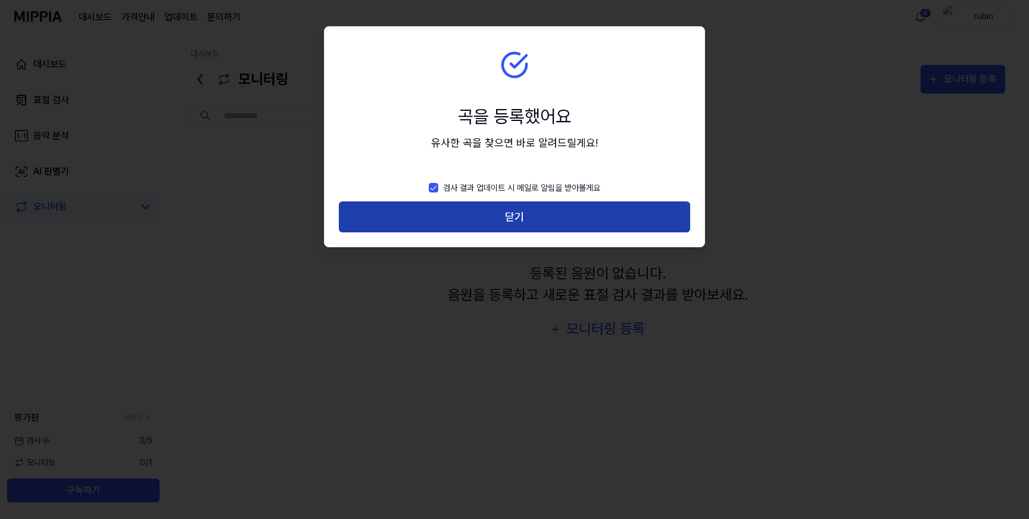
click at [538, 212] on button "닫기" at bounding box center [514, 217] width 351 height 32
